Goal: Navigation & Orientation: Find specific page/section

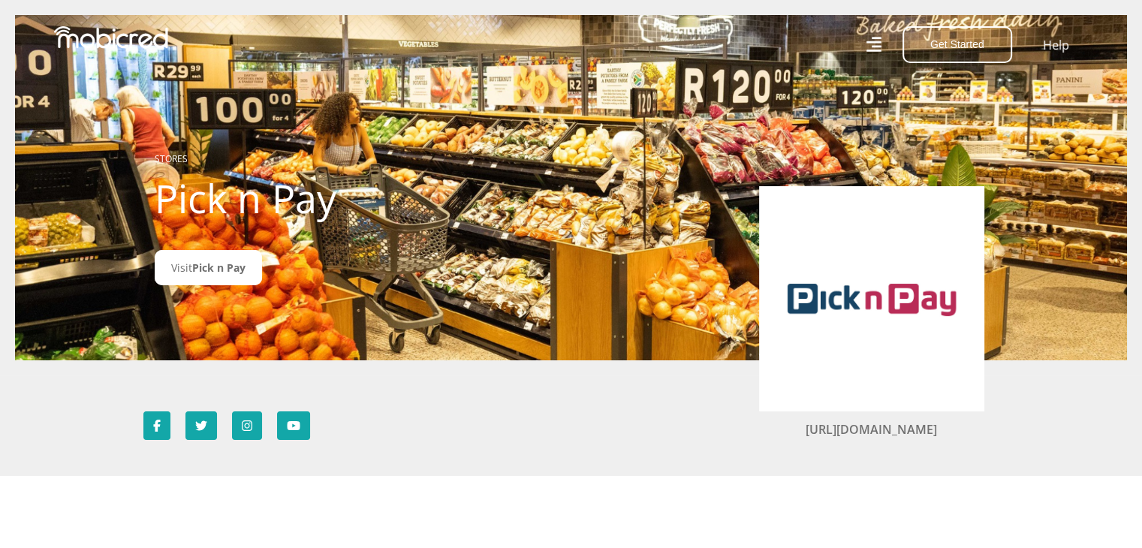
click at [859, 283] on img at bounding box center [871, 299] width 180 height 180
click at [189, 263] on link "Visit Pick n Pay" at bounding box center [208, 267] width 107 height 35
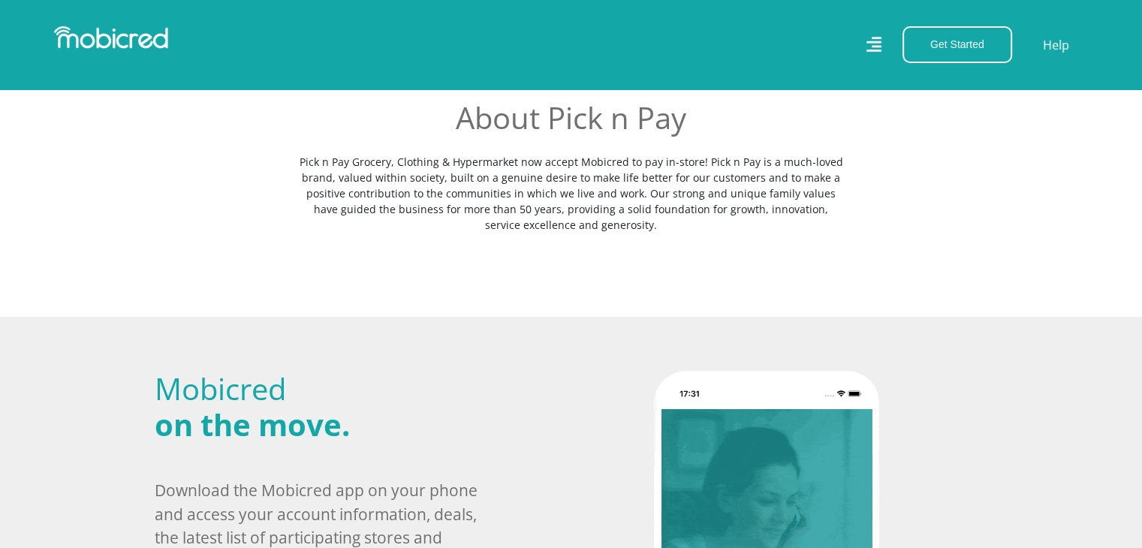
scroll to position [271, 0]
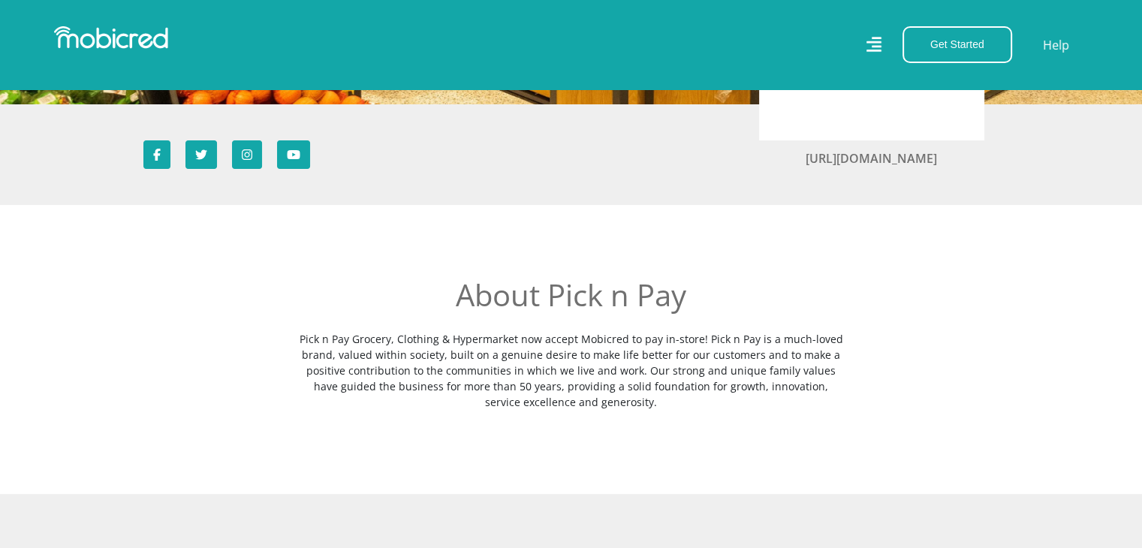
click at [868, 48] on icon at bounding box center [872, 45] width 15 height 22
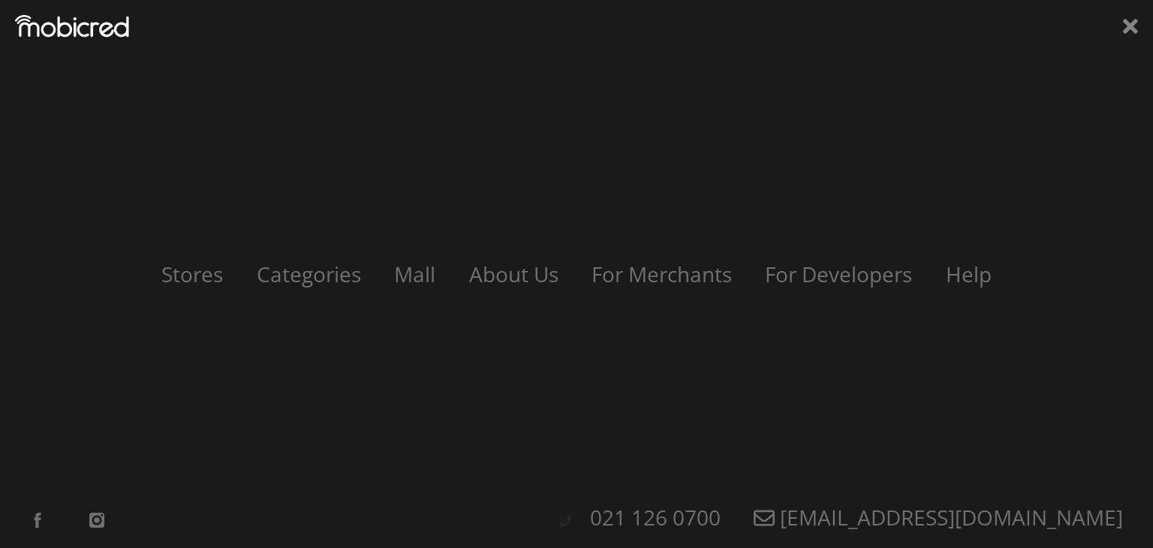
click at [606, 187] on div "Stores Categories Mall About Us For Merchants For Developers Help Sign Up Sign …" at bounding box center [576, 274] width 1153 height 548
click at [1124, 28] on icon at bounding box center [1130, 26] width 15 height 23
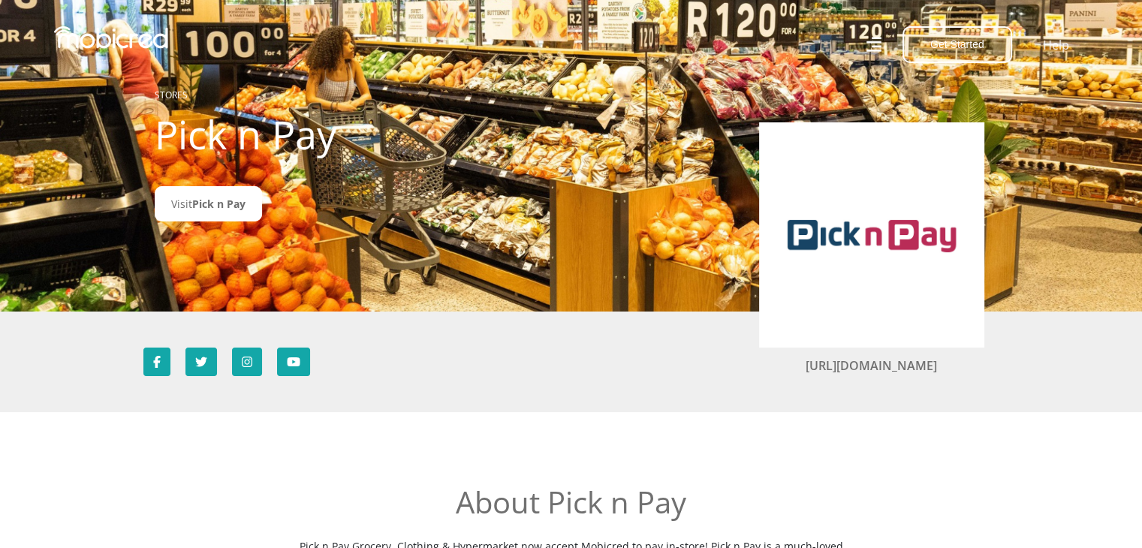
scroll to position [150, 0]
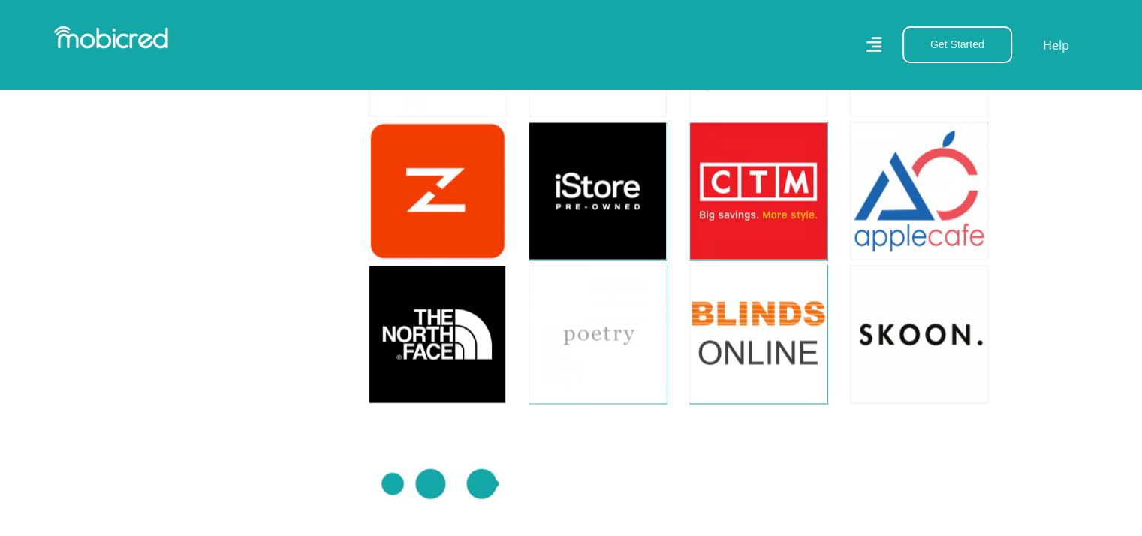
scroll to position [3378, 0]
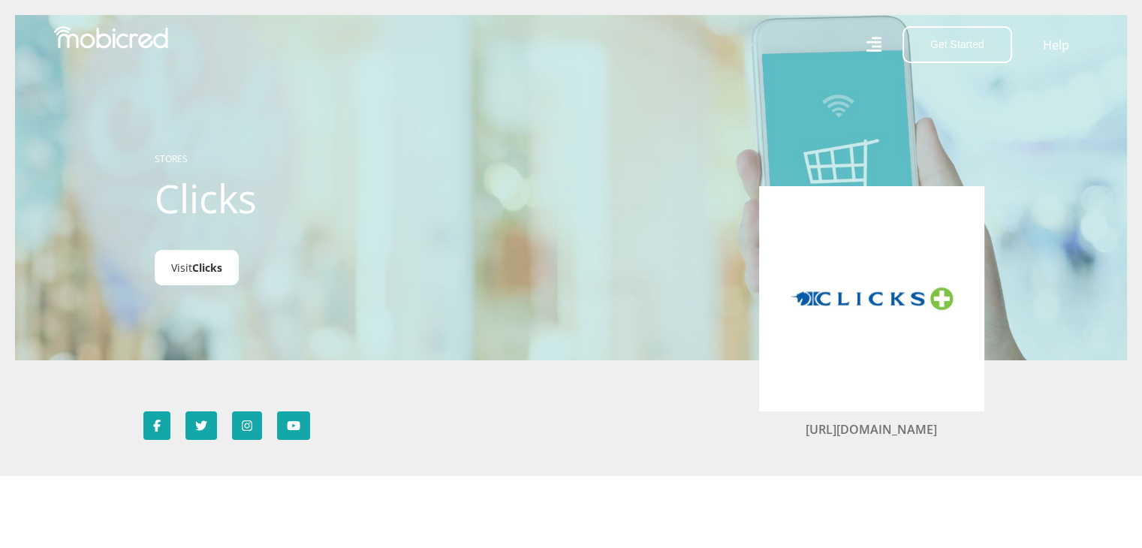
click at [204, 270] on span "Clicks" at bounding box center [207, 267] width 30 height 14
click at [198, 263] on span "Clicks" at bounding box center [207, 267] width 30 height 14
